Goal: Task Accomplishment & Management: Use online tool/utility

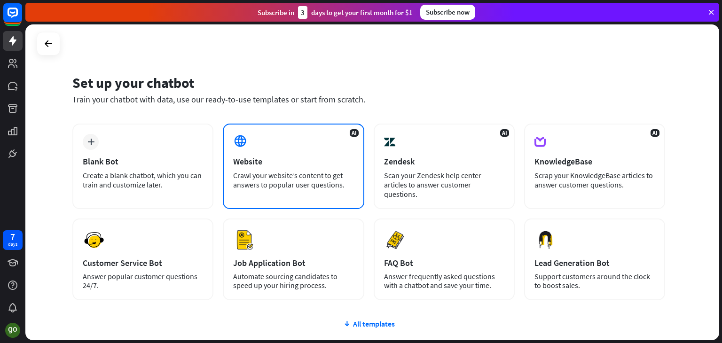
click at [311, 165] on div "Website" at bounding box center [293, 161] width 120 height 11
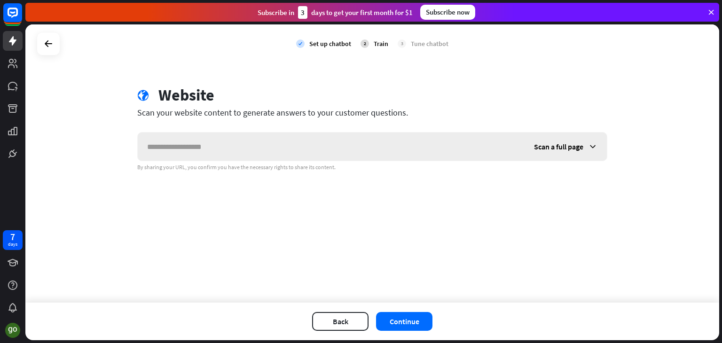
click at [249, 135] on input "text" at bounding box center [331, 147] width 387 height 28
click at [567, 140] on div "Scan a full page" at bounding box center [565, 147] width 82 height 28
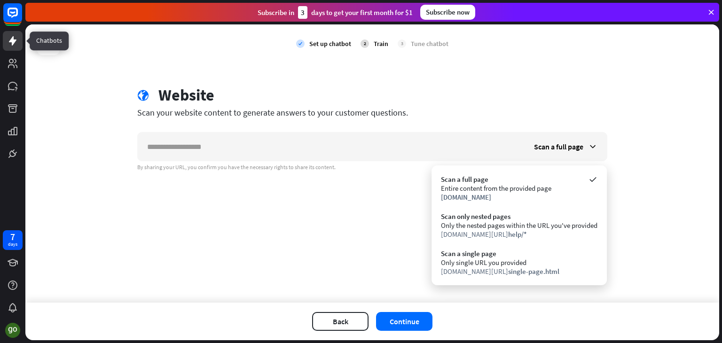
click at [17, 47] on link at bounding box center [13, 41] width 20 height 20
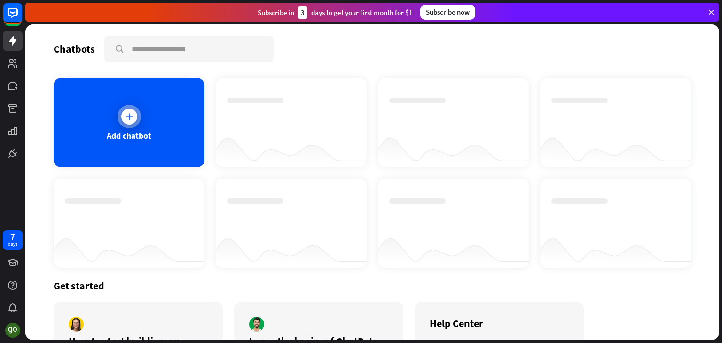
click at [128, 112] on icon at bounding box center [129, 116] width 9 height 9
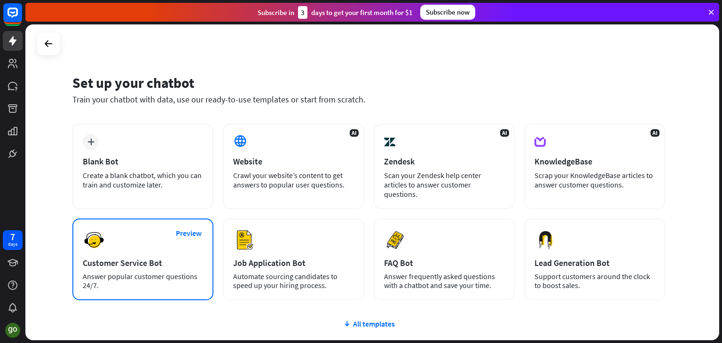
click at [182, 258] on div "Customer Service Bot" at bounding box center [143, 263] width 120 height 11
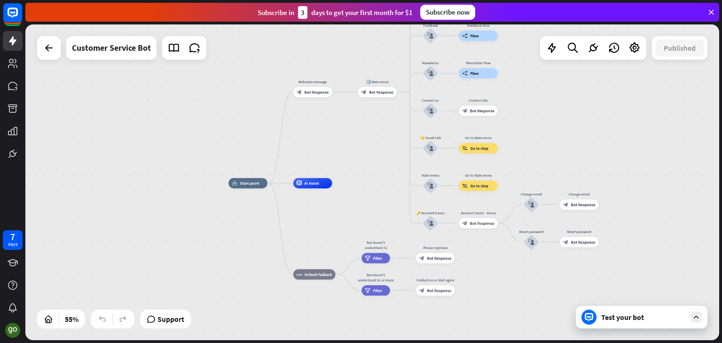
click at [675, 316] on div "Test your bot" at bounding box center [643, 317] width 85 height 9
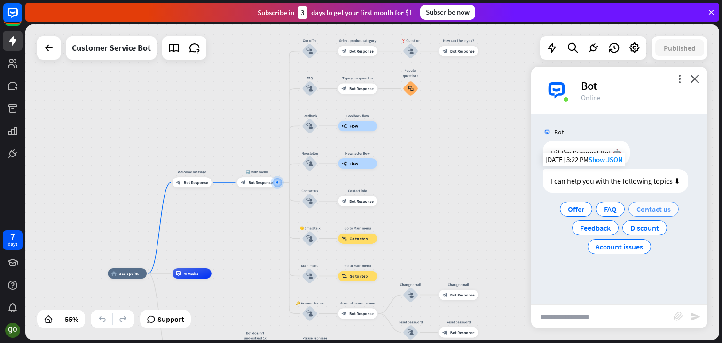
click at [645, 206] on span "Contact us" at bounding box center [653, 208] width 34 height 9
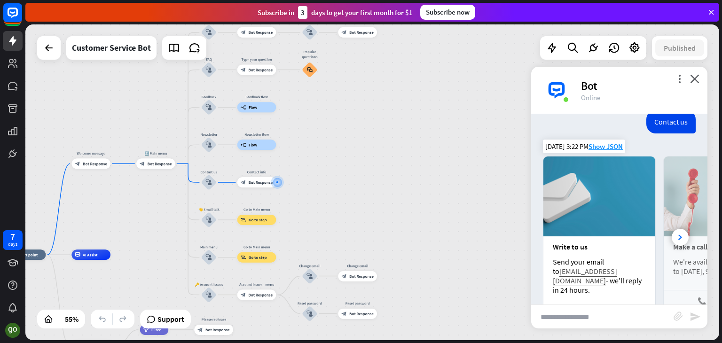
scroll to position [104, 0]
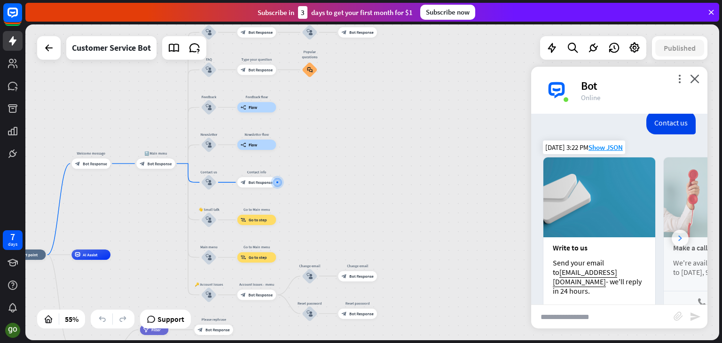
click at [672, 230] on div at bounding box center [680, 238] width 17 height 17
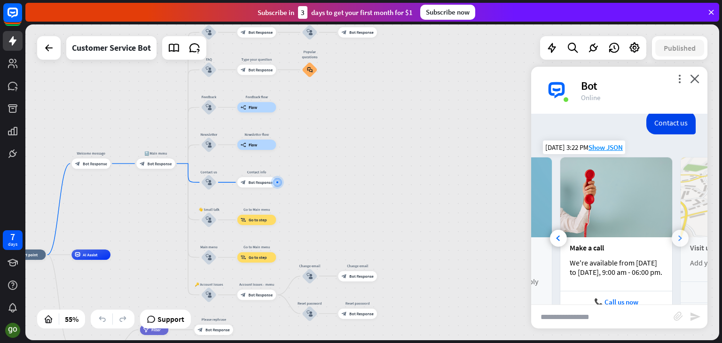
click at [672, 230] on div at bounding box center [680, 238] width 17 height 17
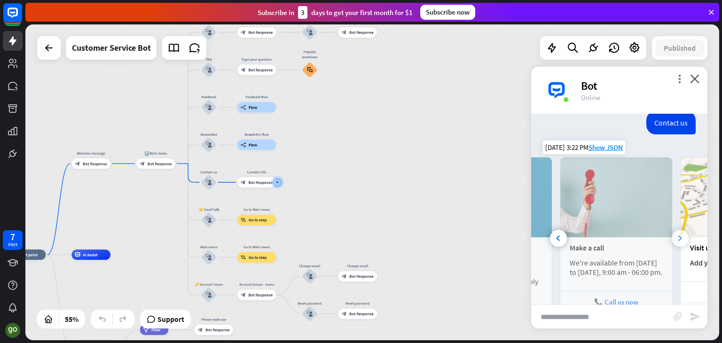
scroll to position [0, 208]
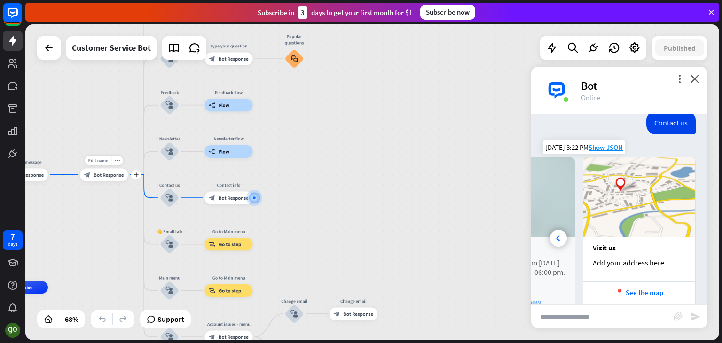
click at [117, 179] on div "block_bot_response Bot Response" at bounding box center [104, 174] width 48 height 13
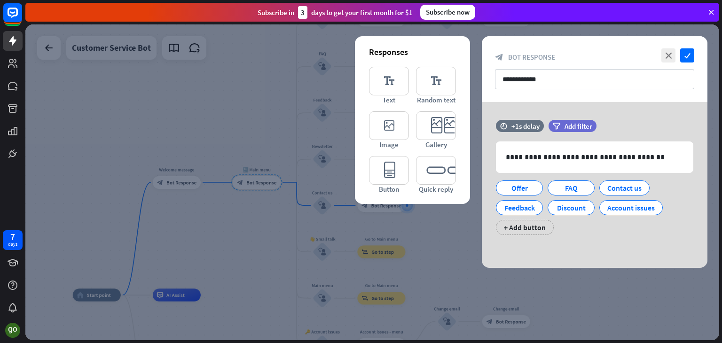
click at [507, 37] on div "**********" at bounding box center [595, 69] width 226 height 66
click at [670, 51] on icon "close" at bounding box center [668, 55] width 14 height 14
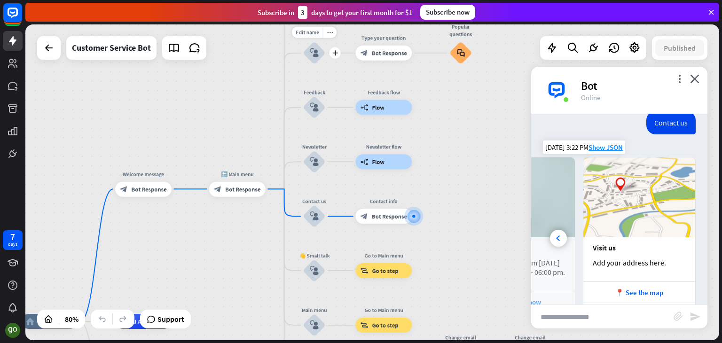
click at [318, 55] on icon "block_user_input" at bounding box center [314, 52] width 9 height 9
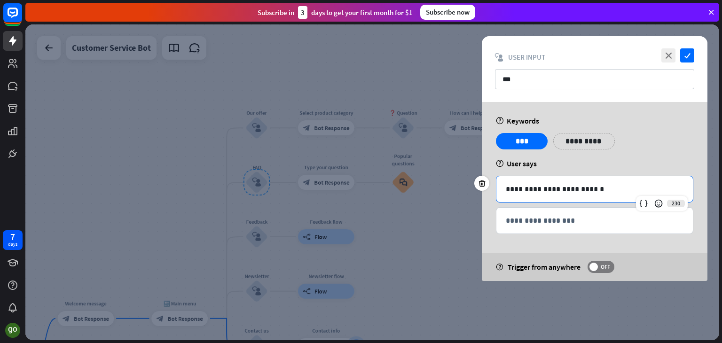
click at [553, 195] on div "**********" at bounding box center [594, 189] width 196 height 26
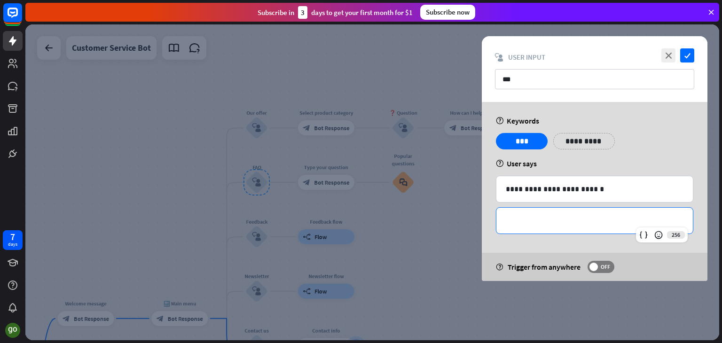
click at [530, 216] on p "**********" at bounding box center [595, 221] width 178 height 12
click at [432, 108] on div at bounding box center [372, 182] width 694 height 316
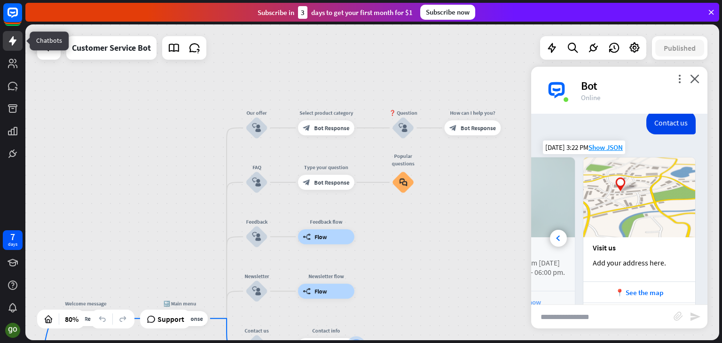
click at [11, 39] on icon at bounding box center [13, 40] width 8 height 9
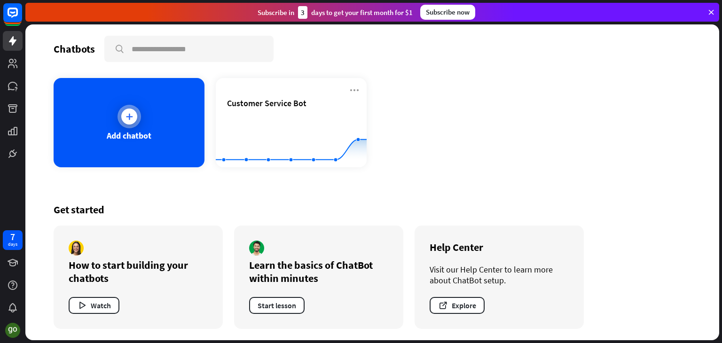
click at [159, 123] on div "Add chatbot" at bounding box center [129, 122] width 151 height 89
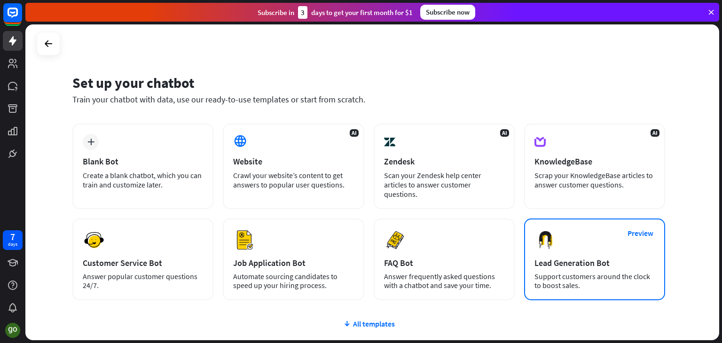
click at [575, 258] on div "Lead Generation Bot" at bounding box center [594, 263] width 120 height 11
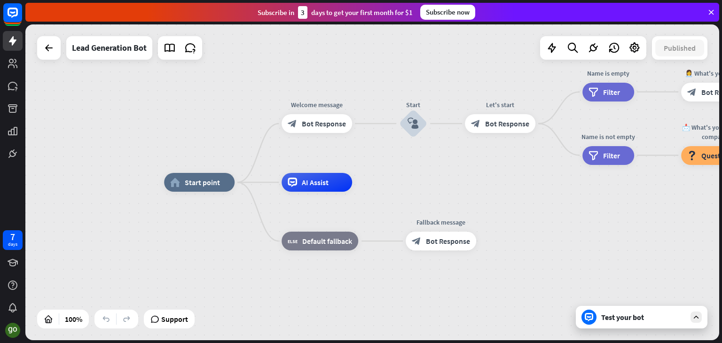
click at [637, 327] on div "Test your bot" at bounding box center [642, 317] width 132 height 23
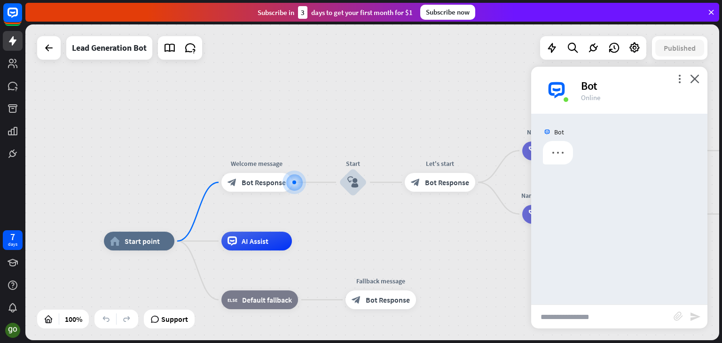
click at [674, 78] on div "Bot" at bounding box center [638, 85] width 115 height 15
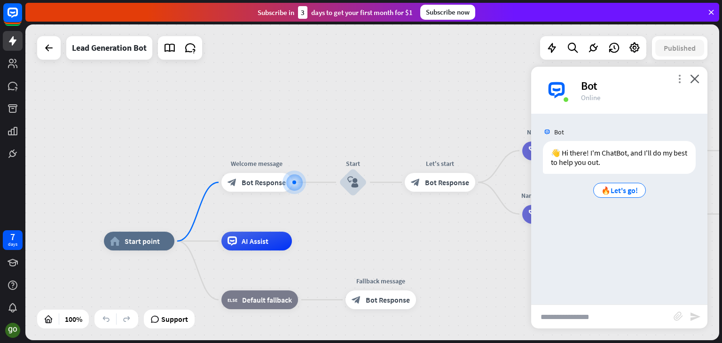
click at [676, 78] on icon "more_vert" at bounding box center [679, 78] width 9 height 9
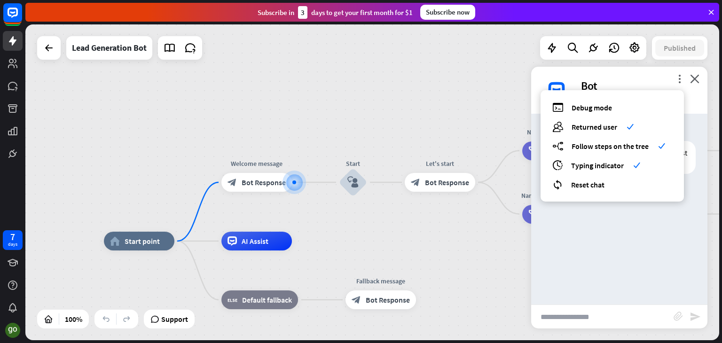
click at [598, 219] on div "Bot 👋 Hi there! I'm ChatBot, and I'll do my best to help you out. 🔥Let's go! [D…" at bounding box center [619, 209] width 176 height 191
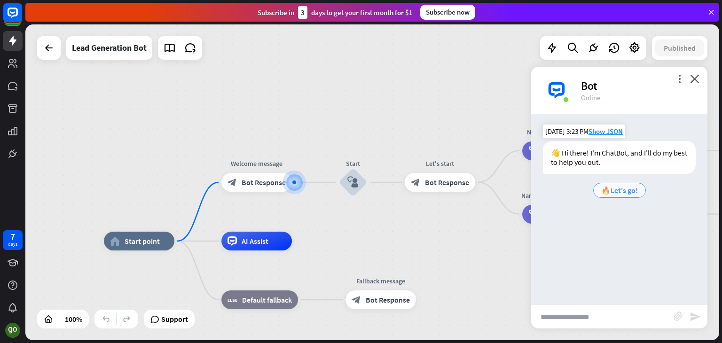
click at [617, 187] on span "🔥Let's go!" at bounding box center [619, 190] width 37 height 9
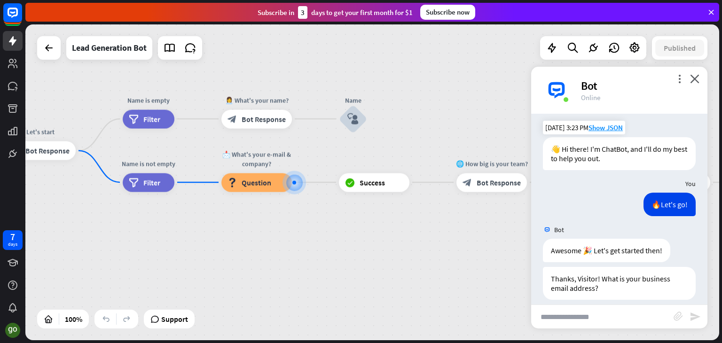
scroll to position [13, 0]
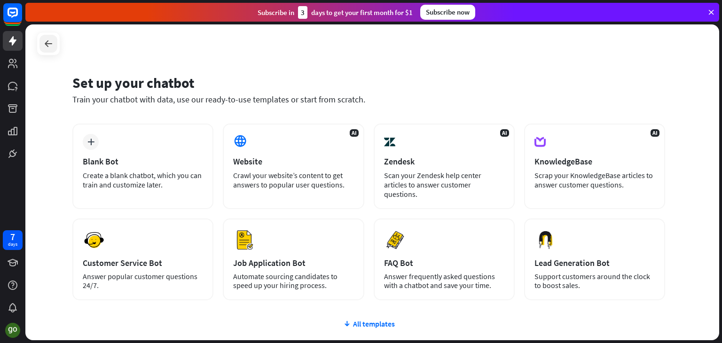
click at [47, 44] on icon at bounding box center [48, 43] width 11 height 11
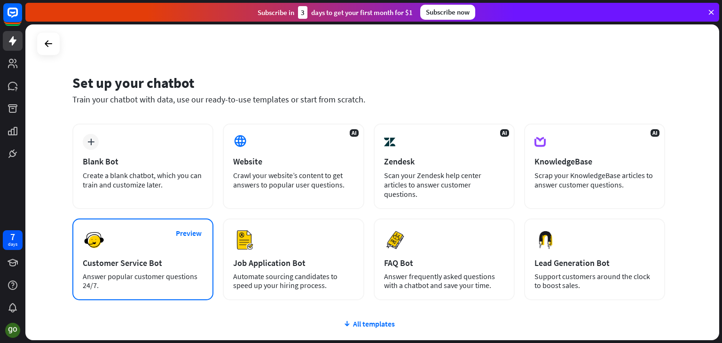
scroll to position [63, 0]
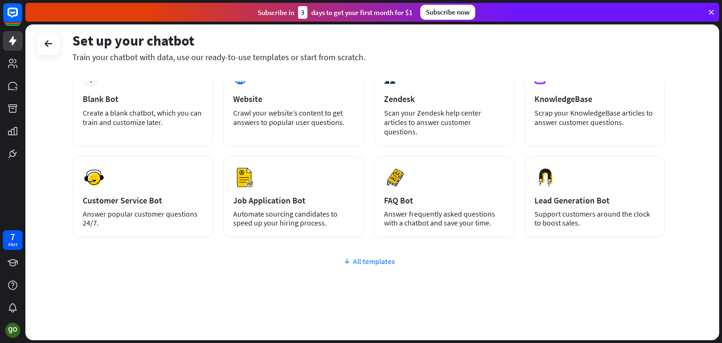
click at [366, 257] on div "All templates" at bounding box center [368, 261] width 593 height 9
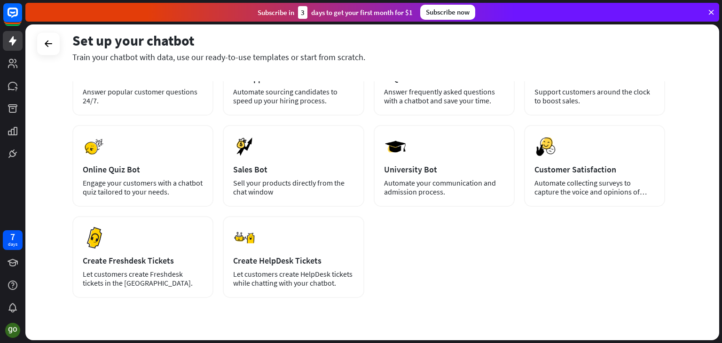
scroll to position [186, 0]
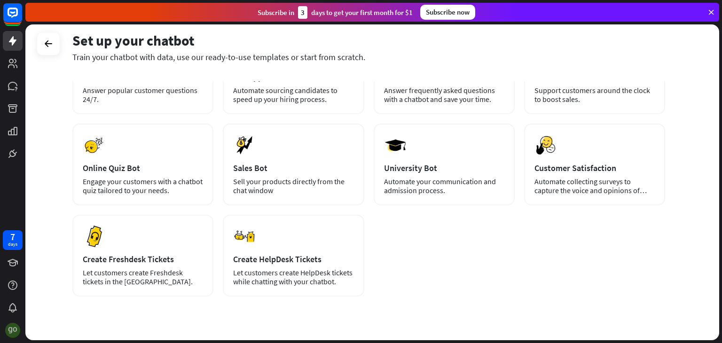
click at [14, 334] on img at bounding box center [12, 330] width 15 height 15
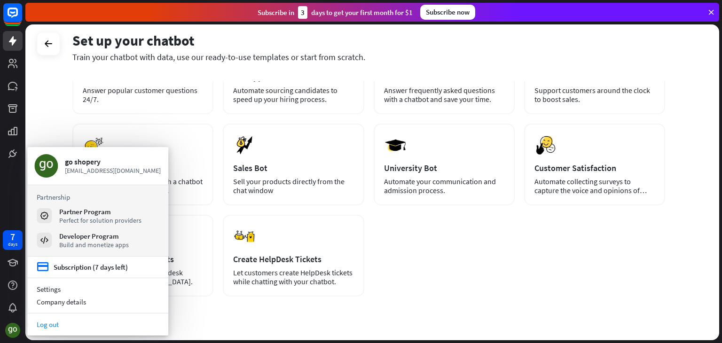
click at [43, 330] on link "Log out" at bounding box center [97, 324] width 141 height 13
